Goal: Transaction & Acquisition: Purchase product/service

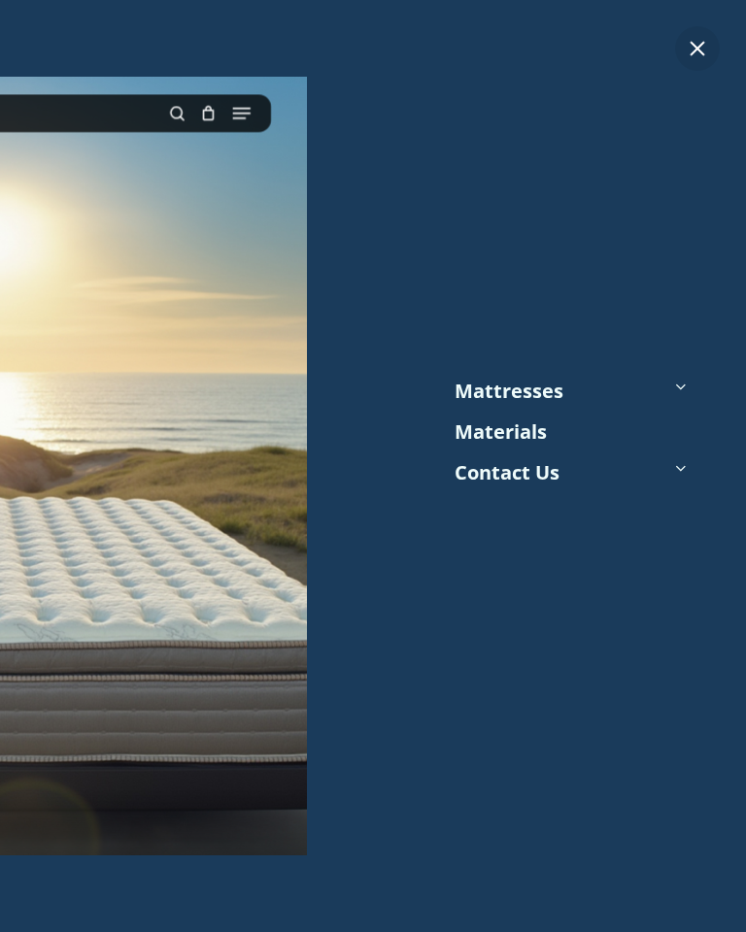
click at [672, 383] on icon at bounding box center [679, 386] width 27 height 27
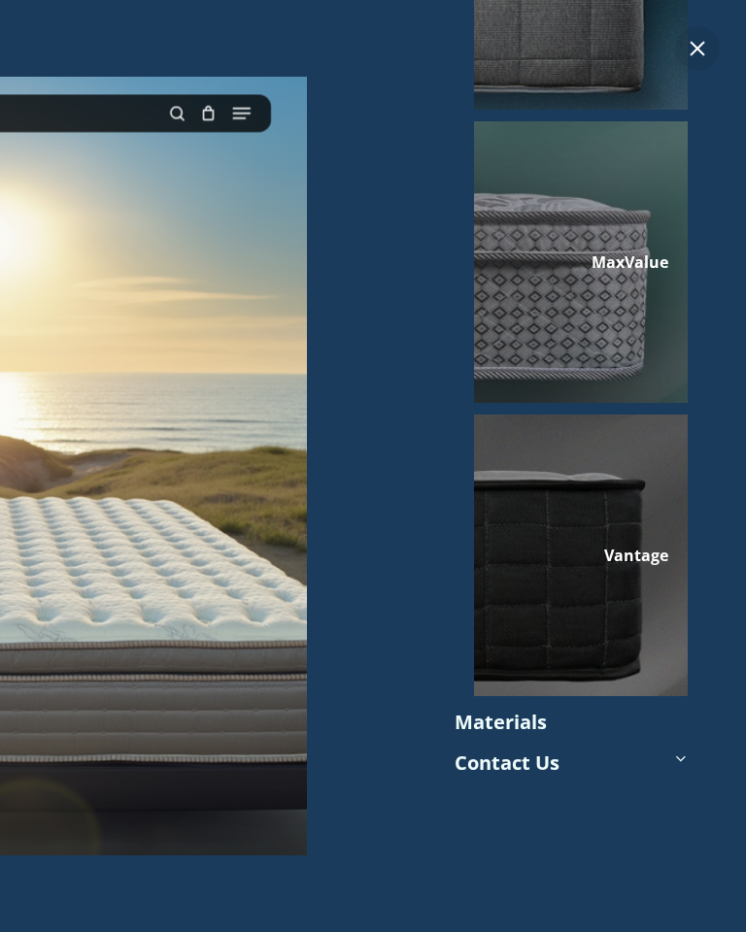
scroll to position [590, 0]
click at [567, 595] on div at bounding box center [581, 556] width 214 height 282
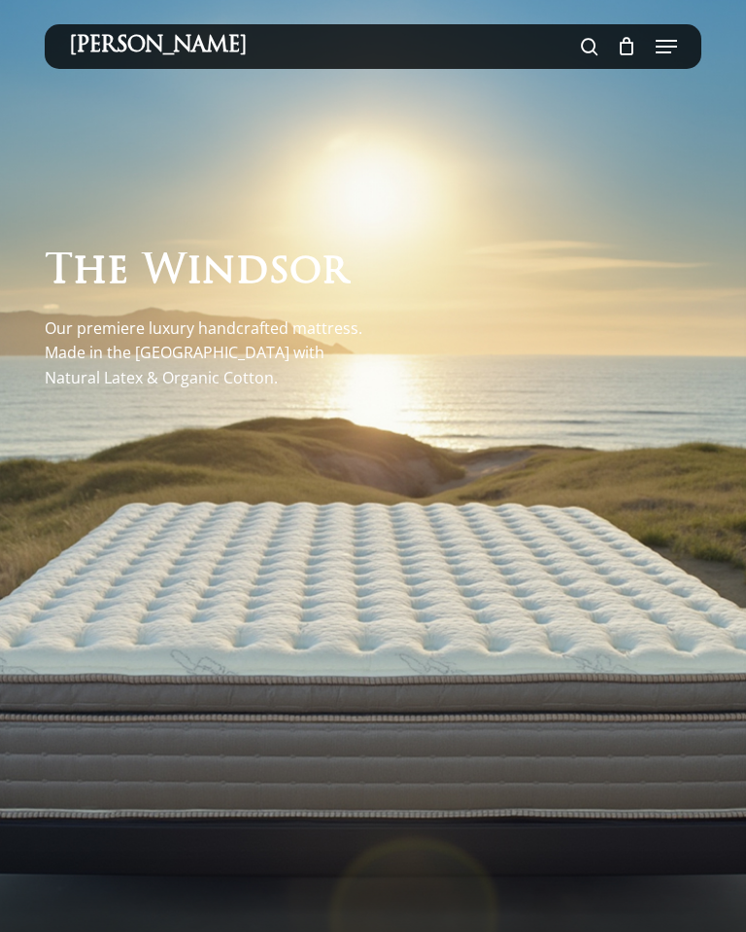
click at [485, 743] on div at bounding box center [373, 472] width 656 height 844
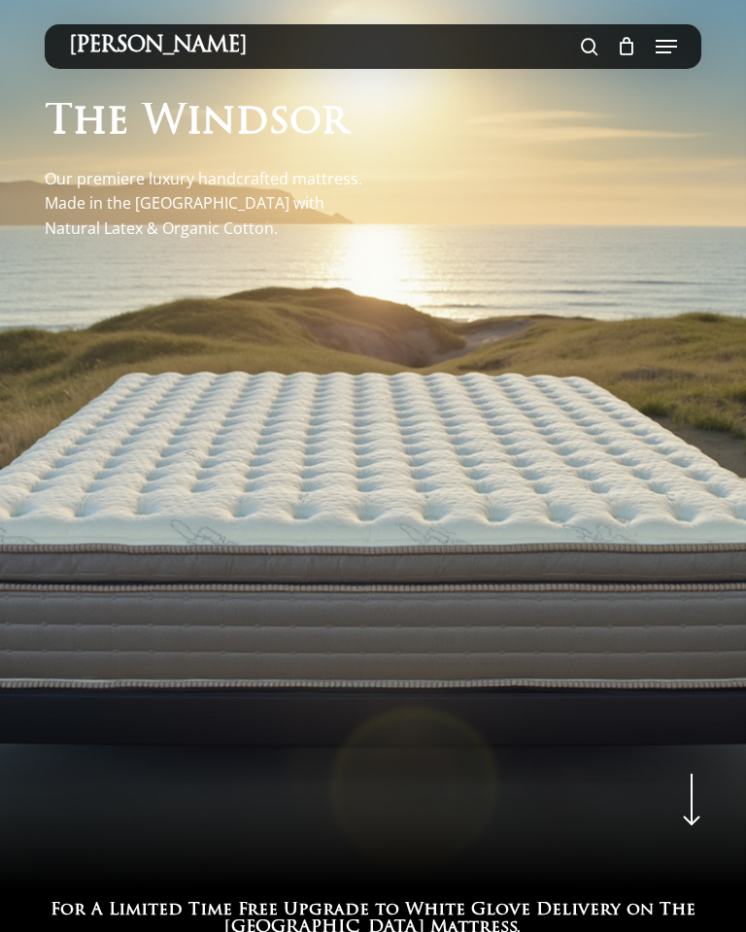
scroll to position [0, 0]
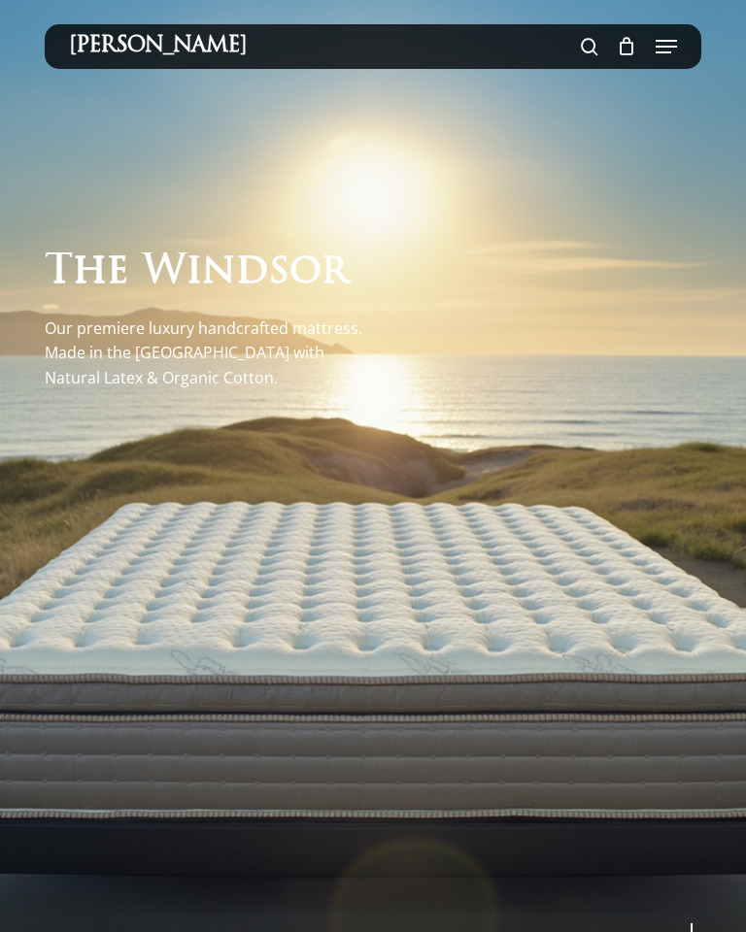
click at [663, 54] on span "Navigation Menu" at bounding box center [666, 46] width 21 height 19
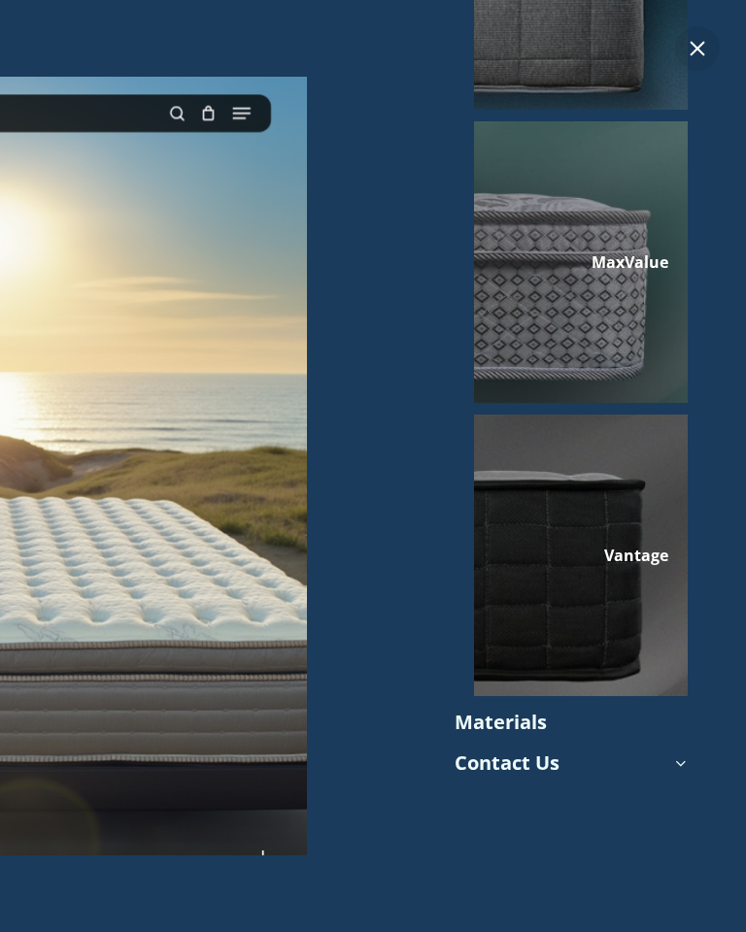
scroll to position [590, 0]
click at [488, 728] on link "Materials" at bounding box center [500, 722] width 92 height 29
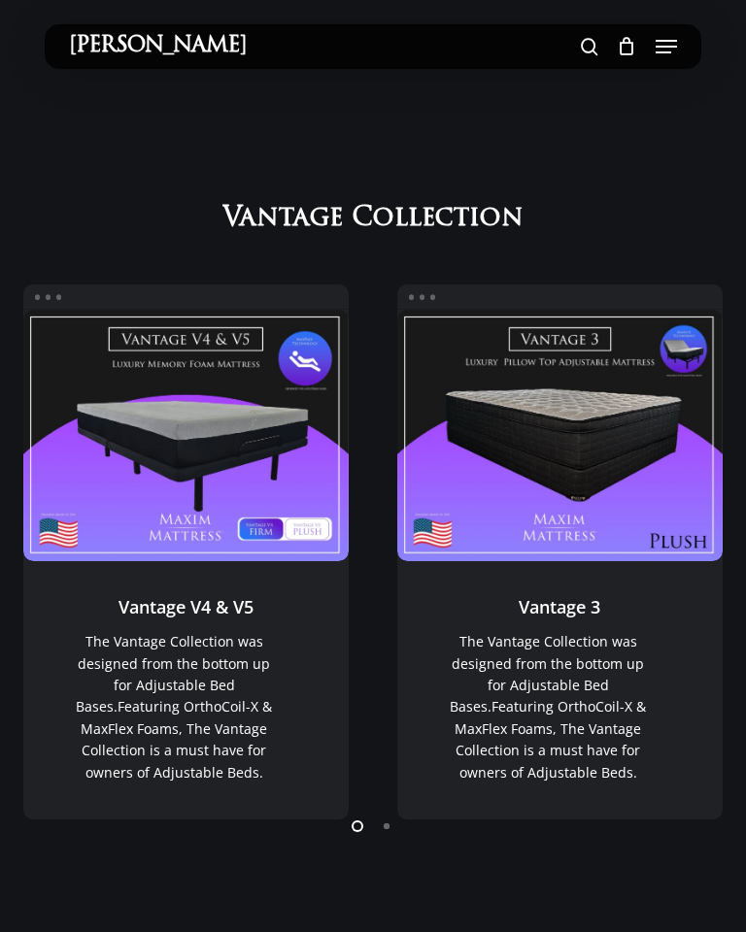
scroll to position [967, 0]
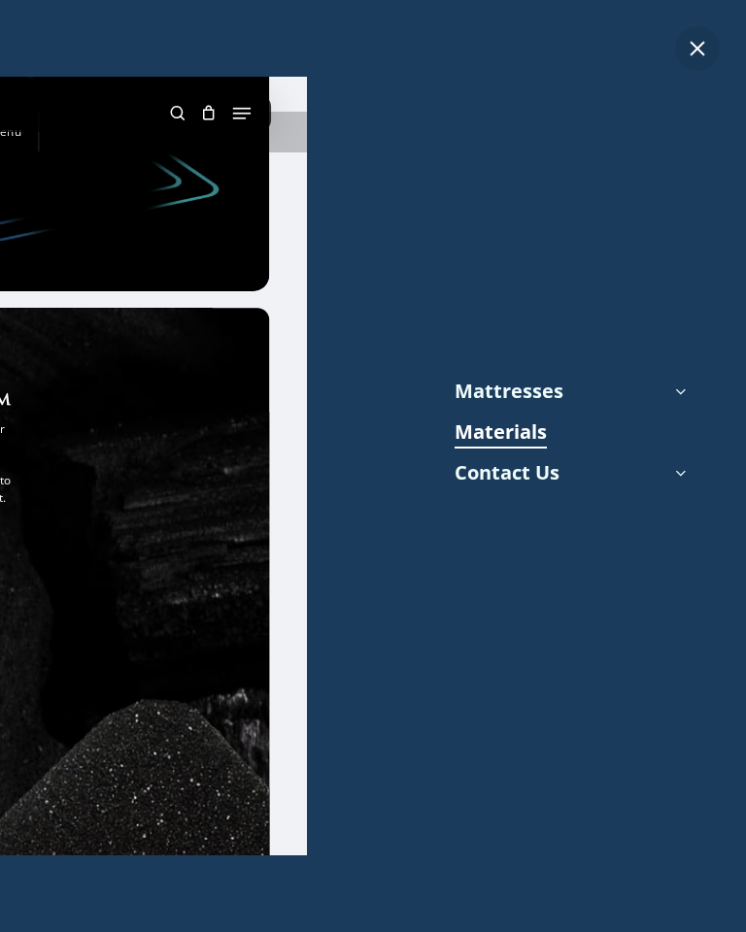
click at [690, 388] on icon at bounding box center [679, 391] width 27 height 27
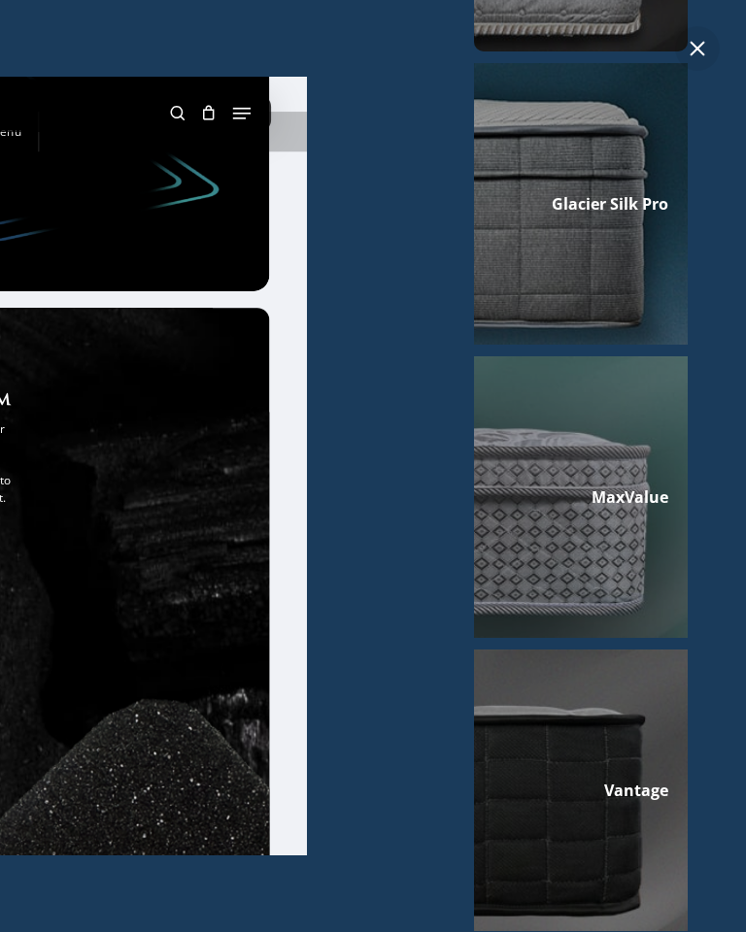
scroll to position [298, 0]
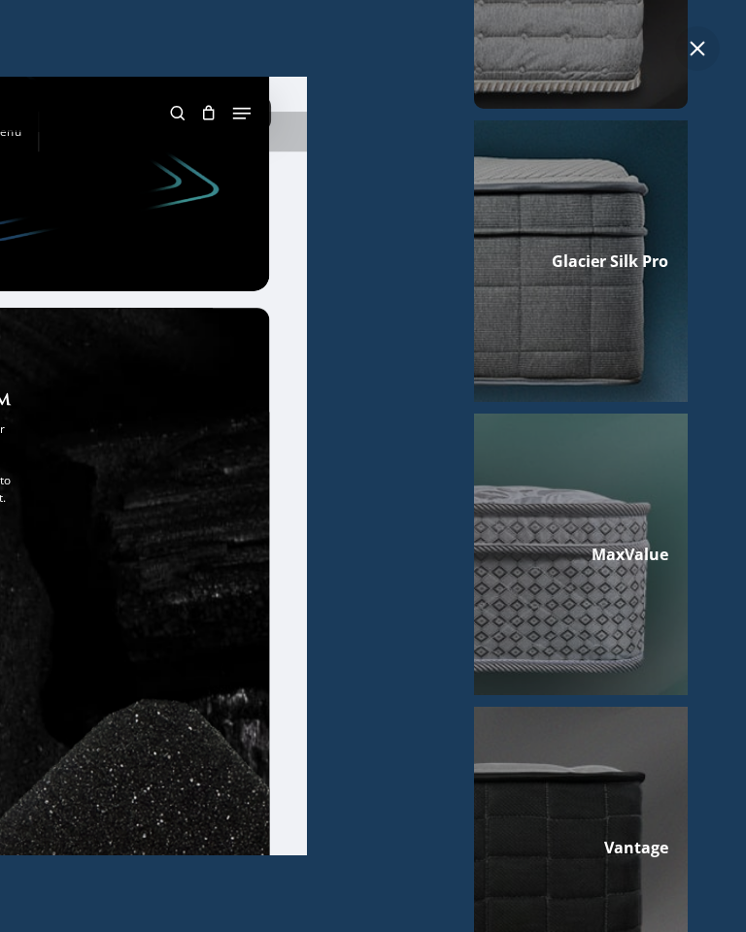
click at [558, 611] on div at bounding box center [581, 555] width 214 height 282
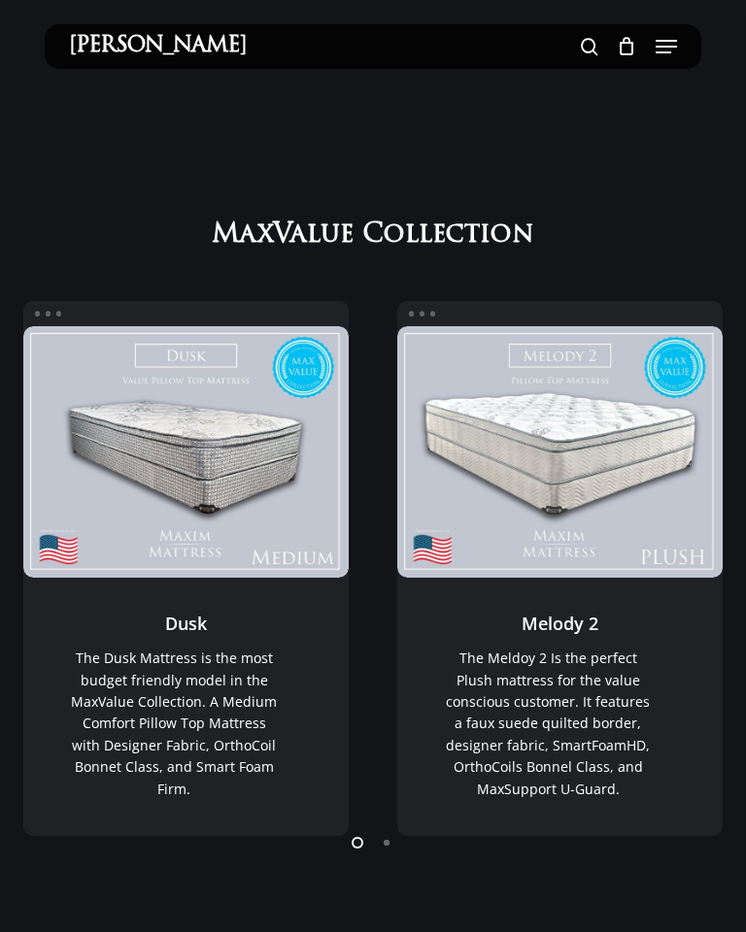
click at [30, 811] on link "Dusk" at bounding box center [185, 706] width 325 height 257
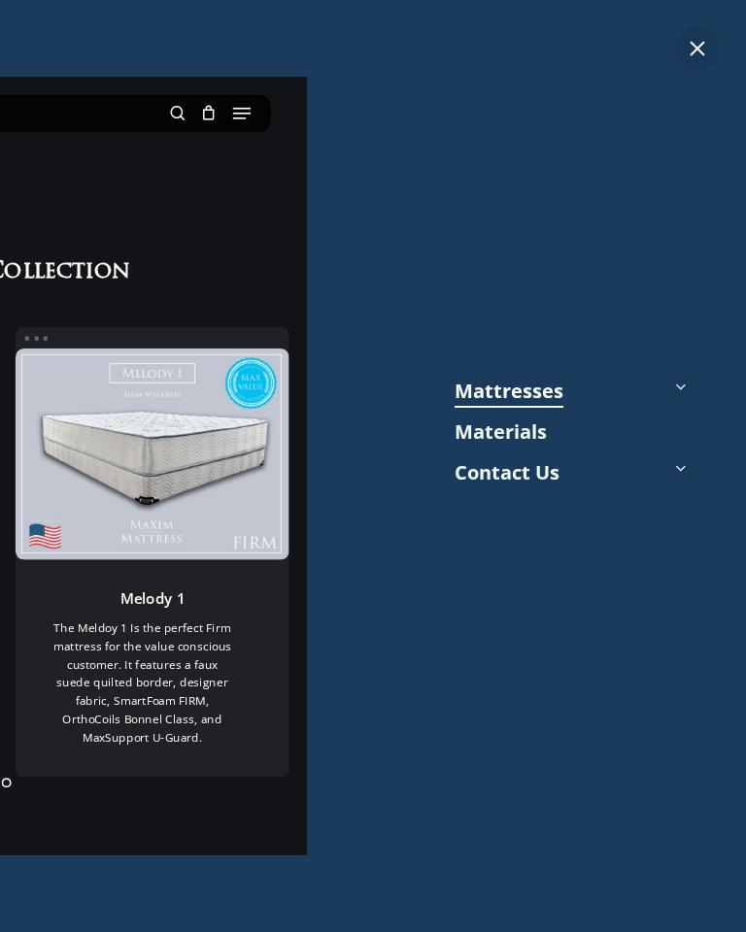
click at [673, 386] on icon at bounding box center [679, 386] width 27 height 27
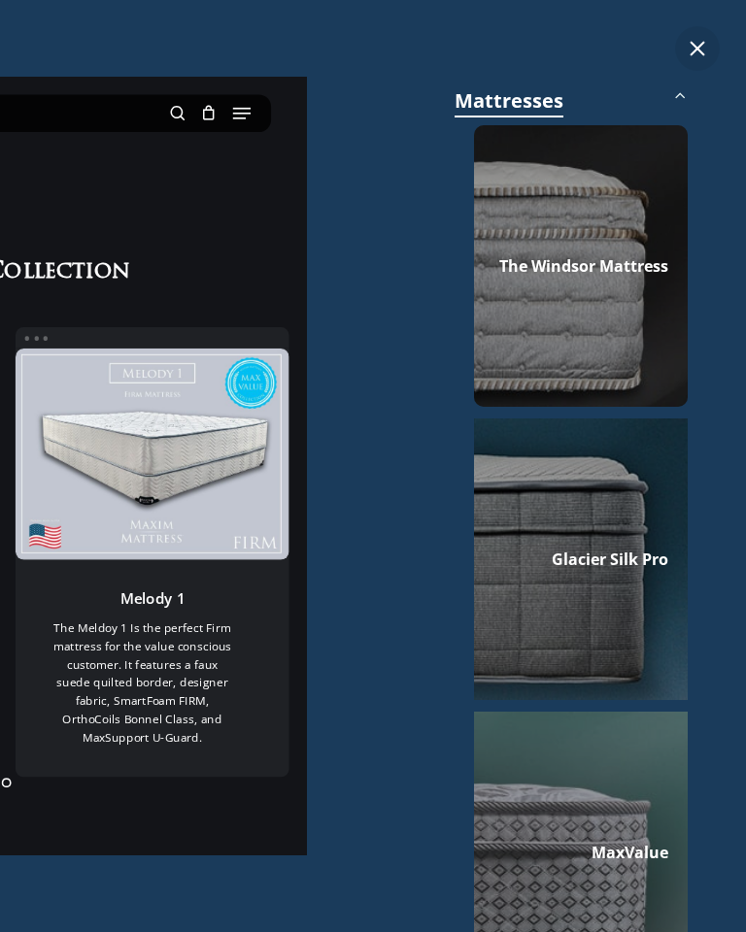
click at [556, 582] on div at bounding box center [581, 560] width 214 height 282
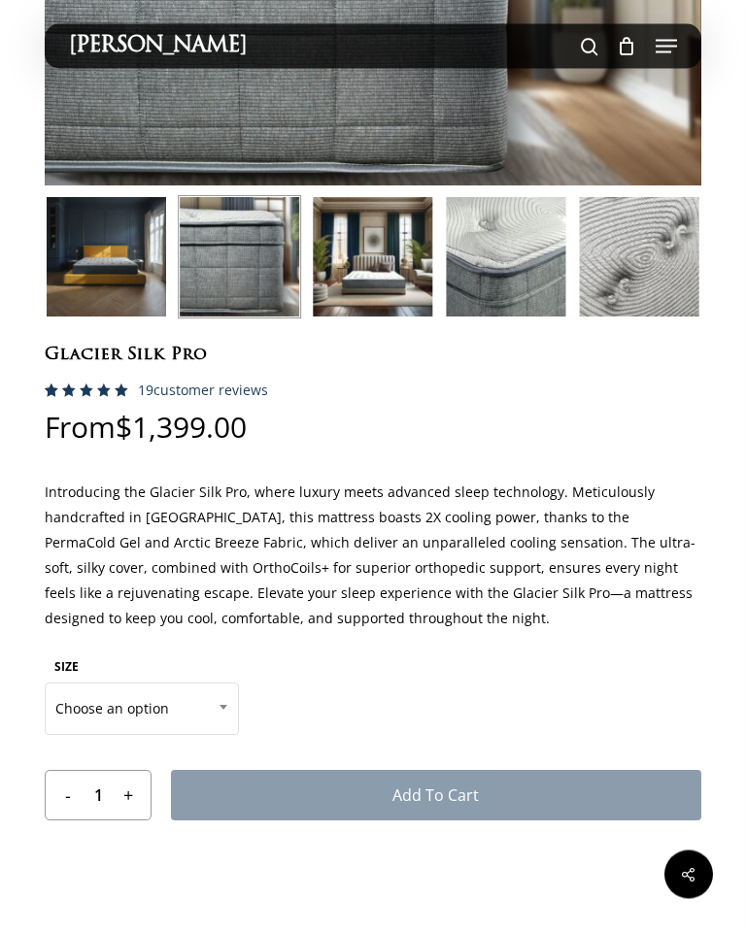
scroll to position [293, 0]
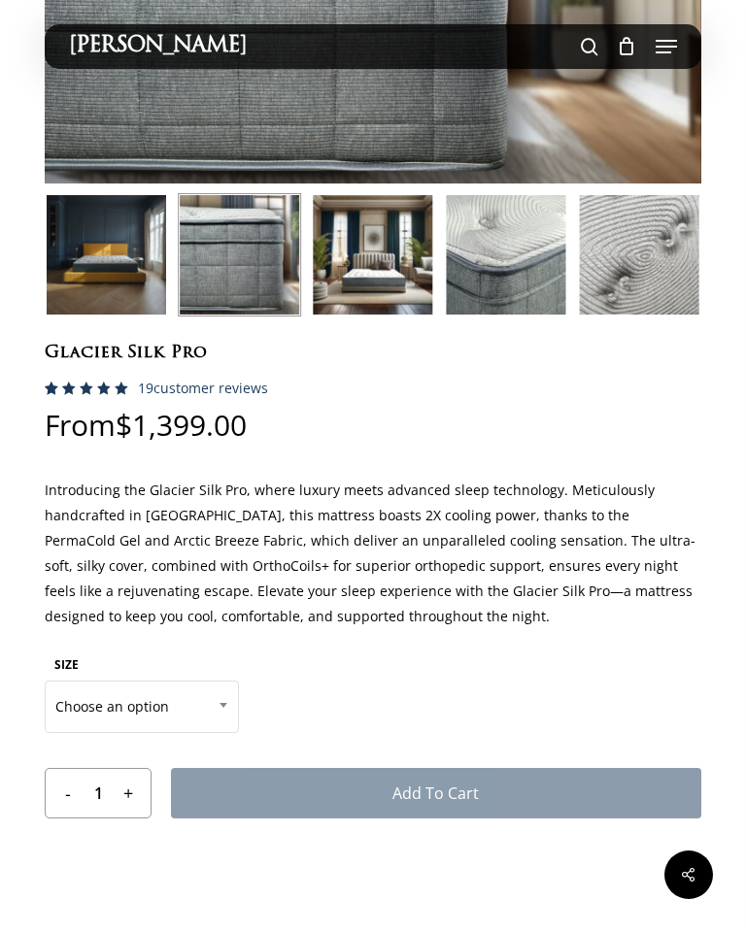
click at [223, 701] on span at bounding box center [223, 705] width 29 height 49
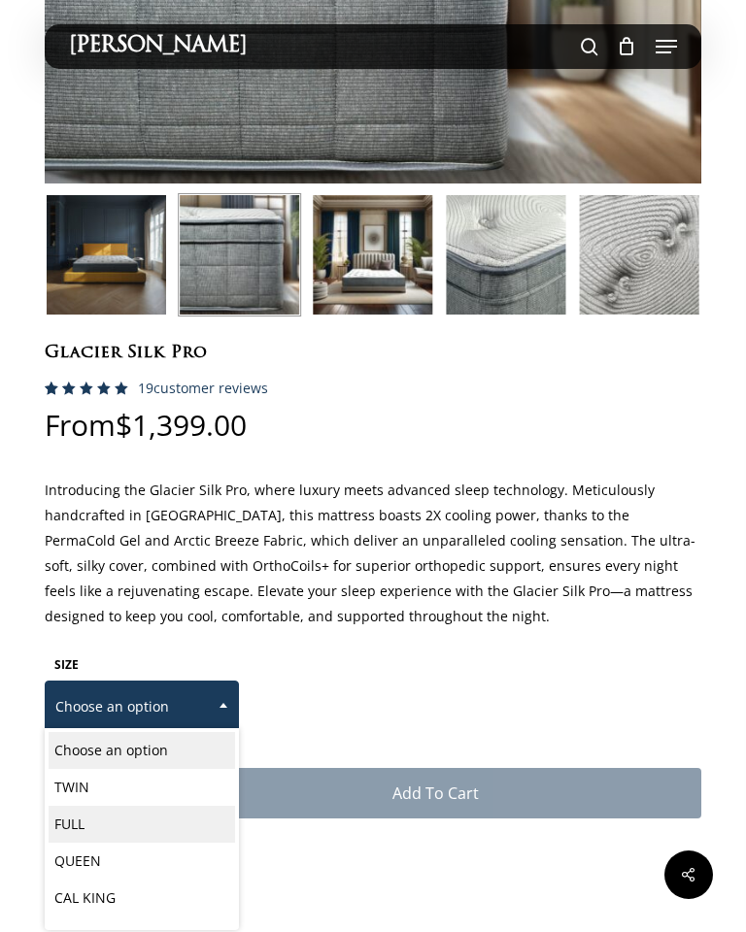
select select "FULL"
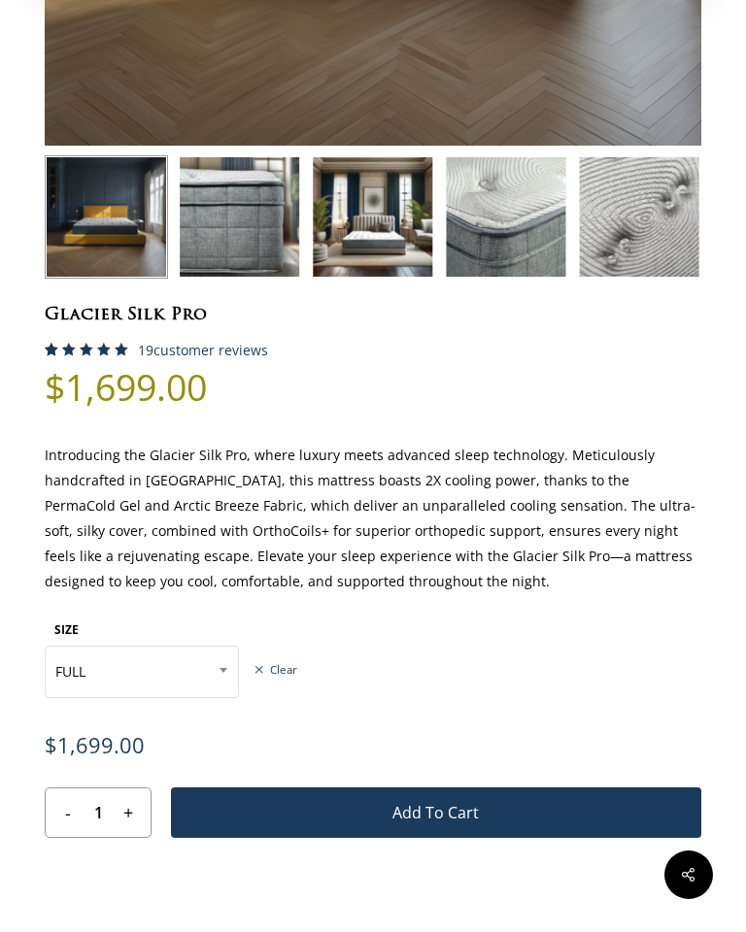
scroll to position [620, 0]
